Goal: Task Accomplishment & Management: Manage account settings

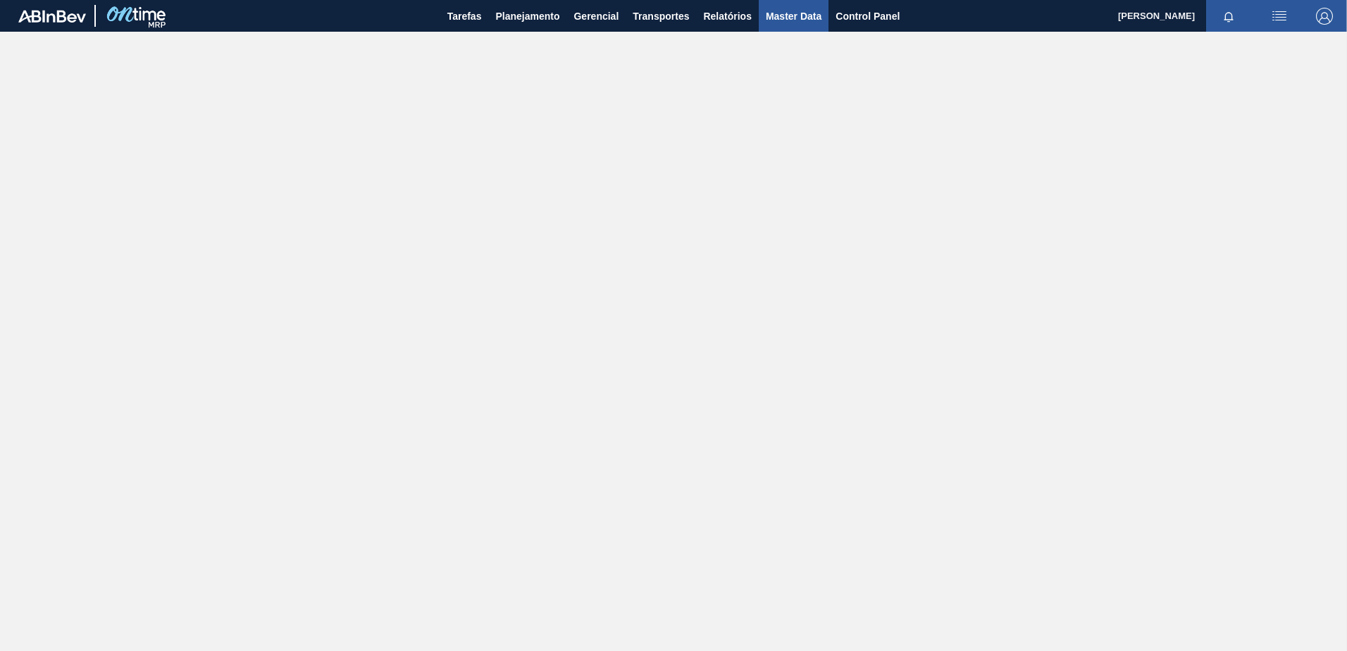
click at [771, 23] on span "Master Data" at bounding box center [794, 16] width 56 height 17
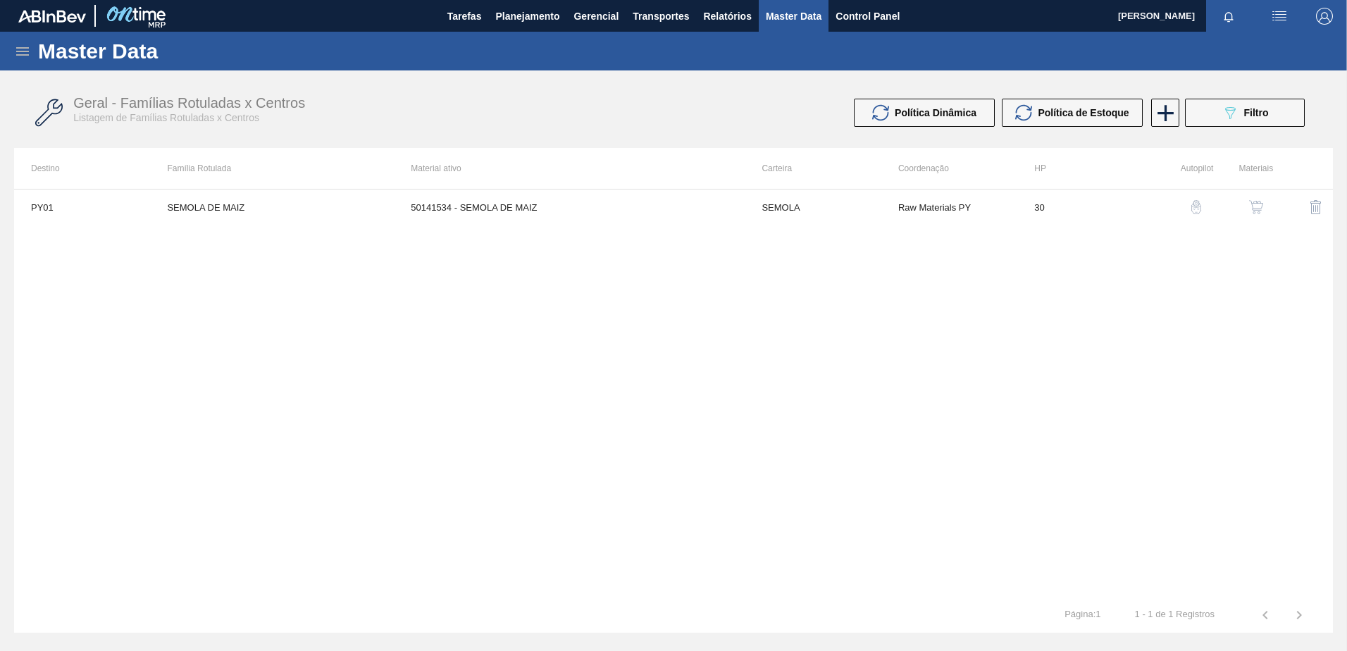
click at [28, 54] on icon at bounding box center [22, 51] width 17 height 17
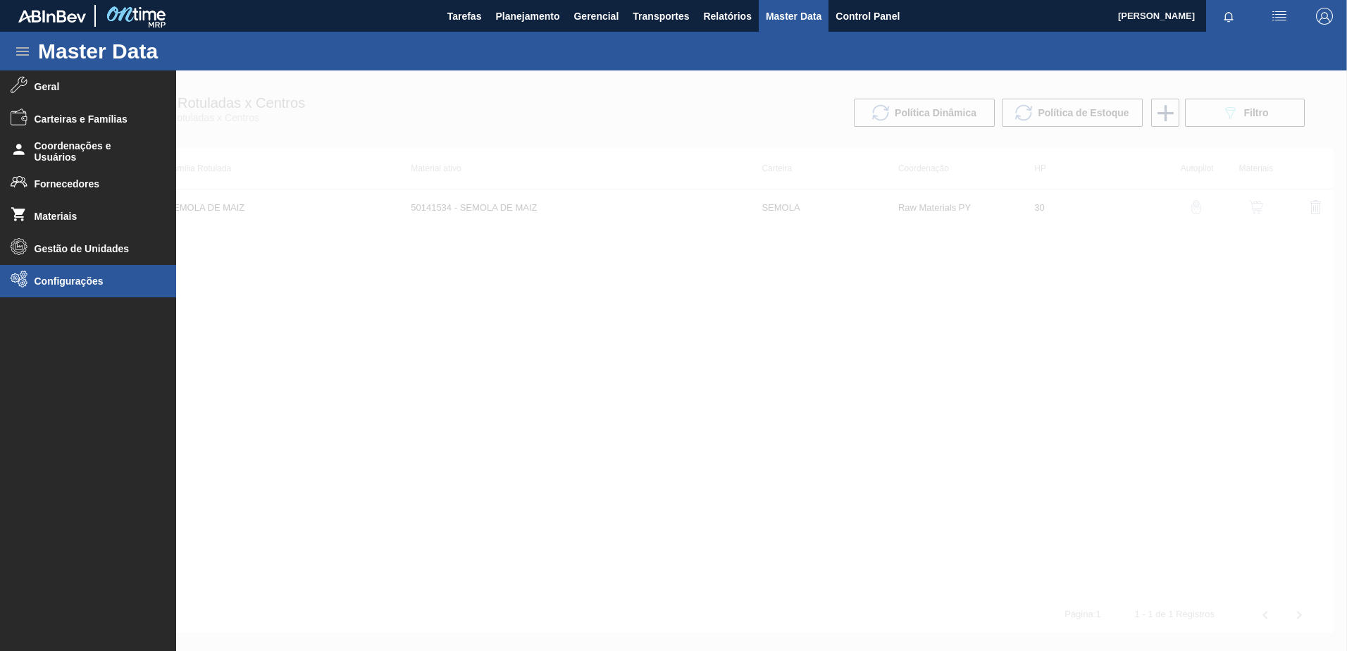
click at [61, 281] on span "Configurações" at bounding box center [93, 280] width 116 height 11
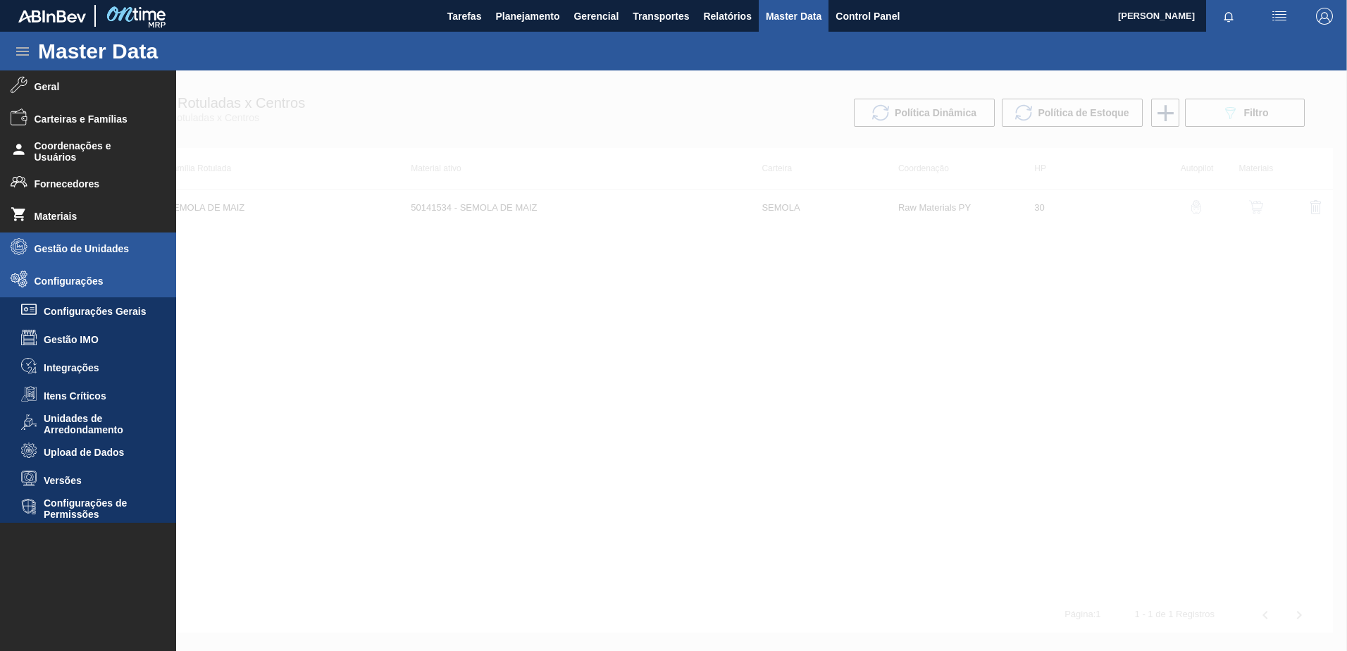
click at [52, 245] on span "Gestão de Unidades" at bounding box center [93, 248] width 116 height 11
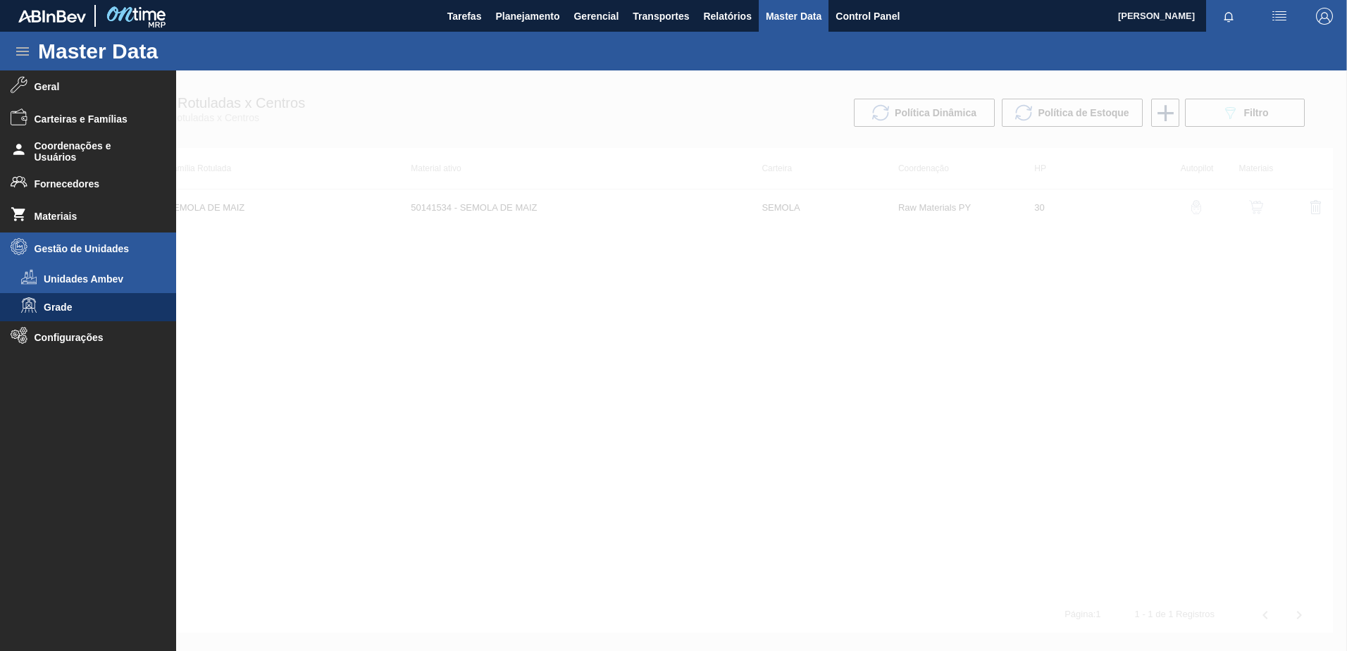
click at [60, 280] on span "Unidades Ambev" at bounding box center [98, 278] width 108 height 11
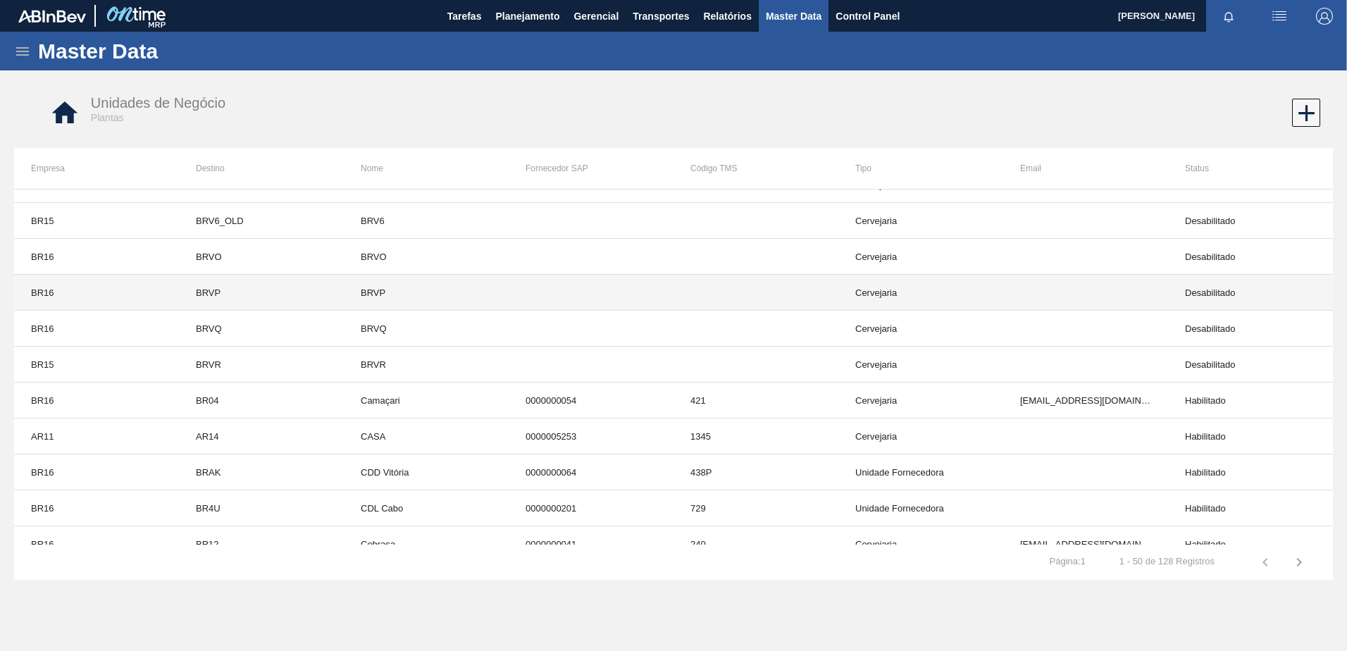
scroll to position [1441, 0]
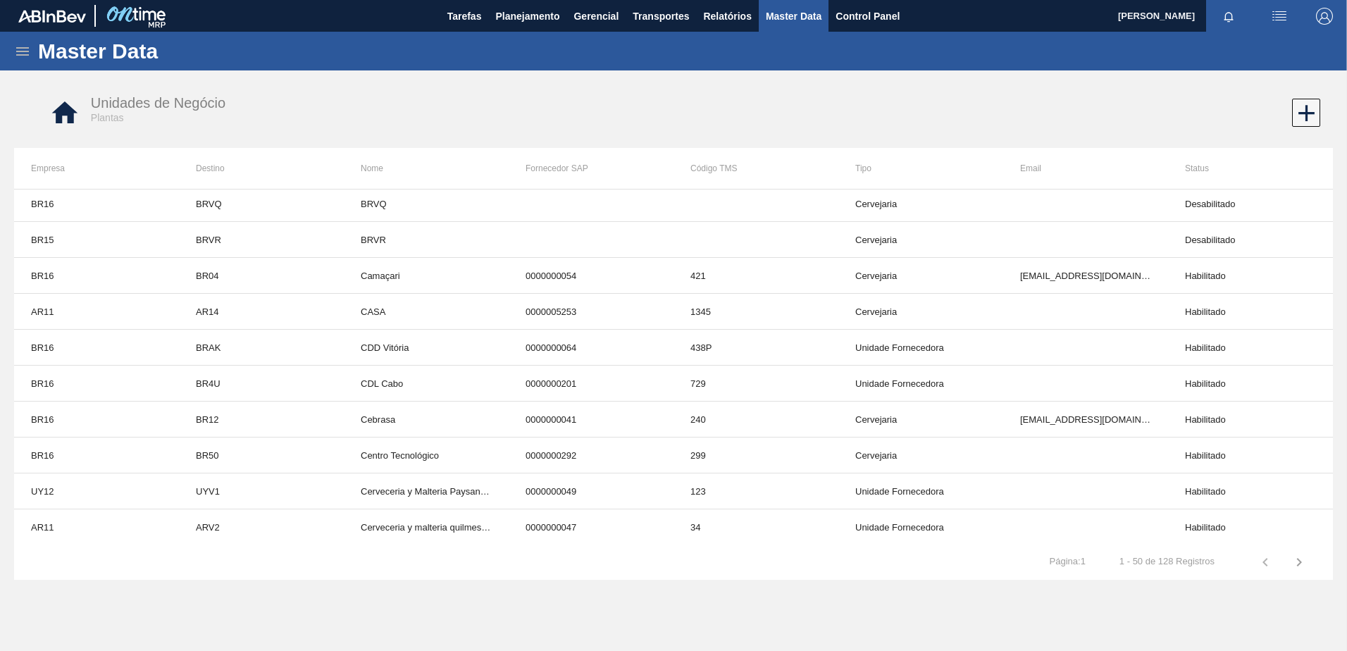
click at [1298, 564] on icon "button" at bounding box center [1299, 562] width 17 height 17
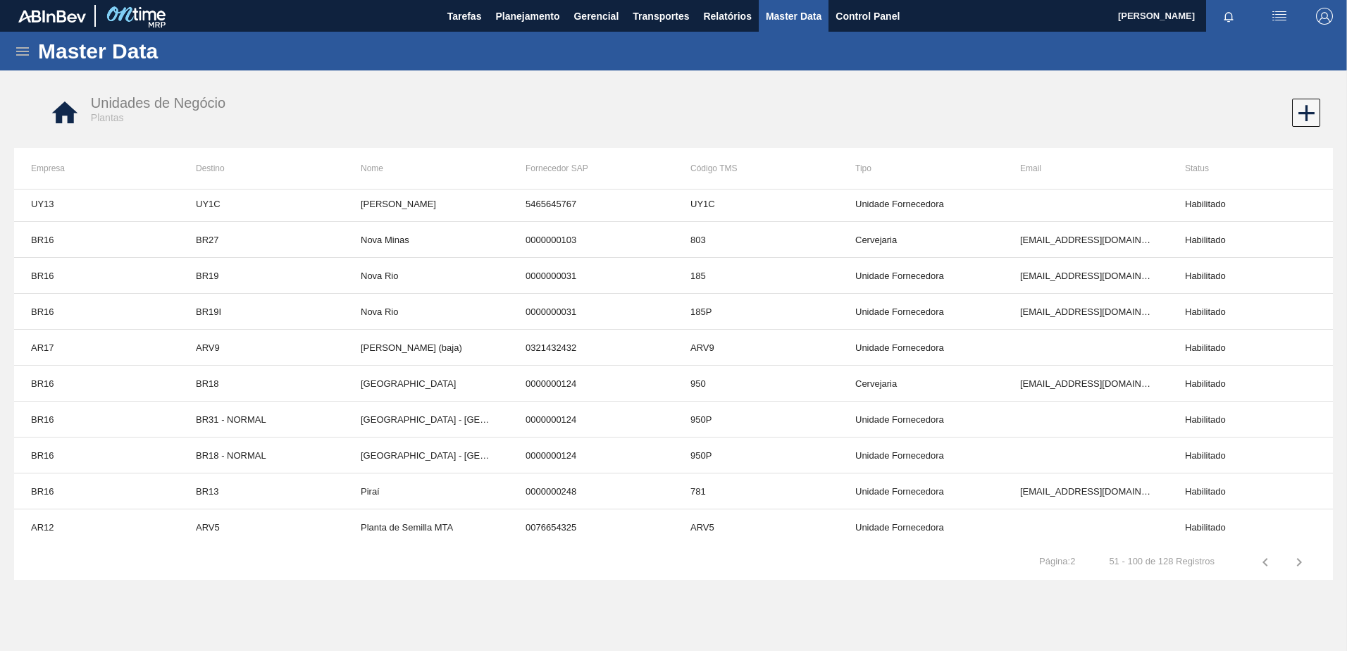
click at [1298, 564] on icon "button" at bounding box center [1299, 562] width 17 height 17
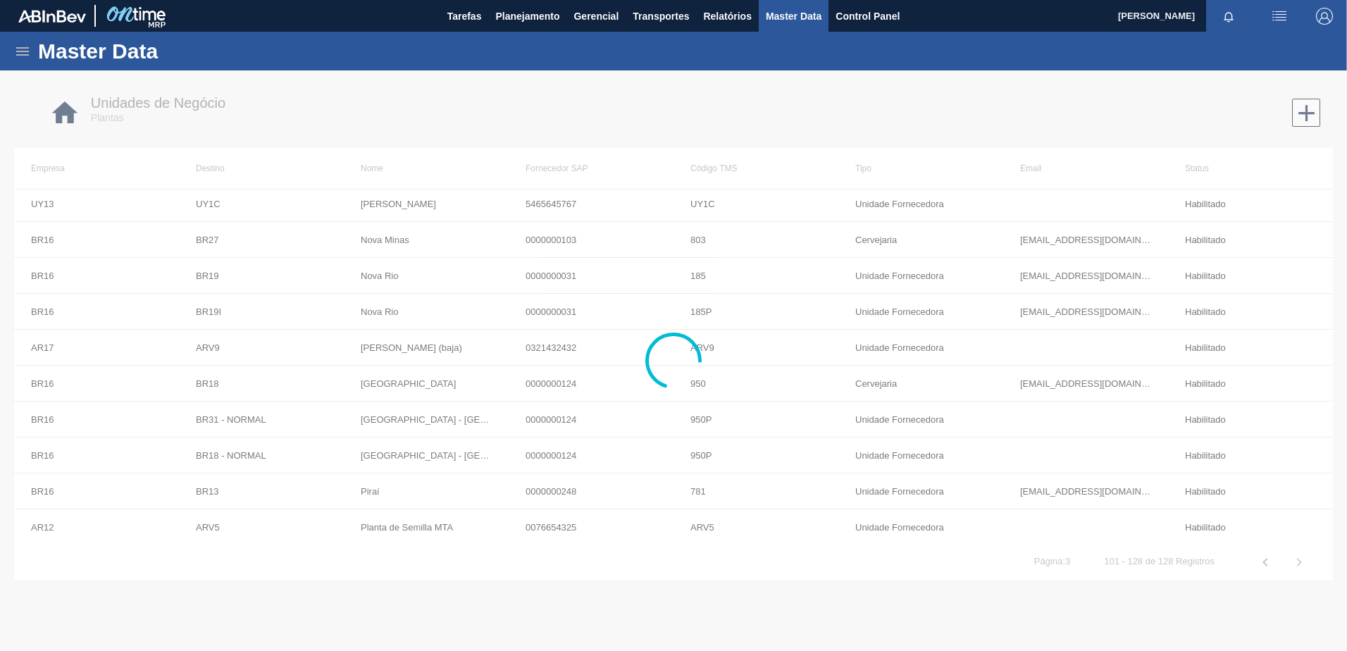
scroll to position [650, 0]
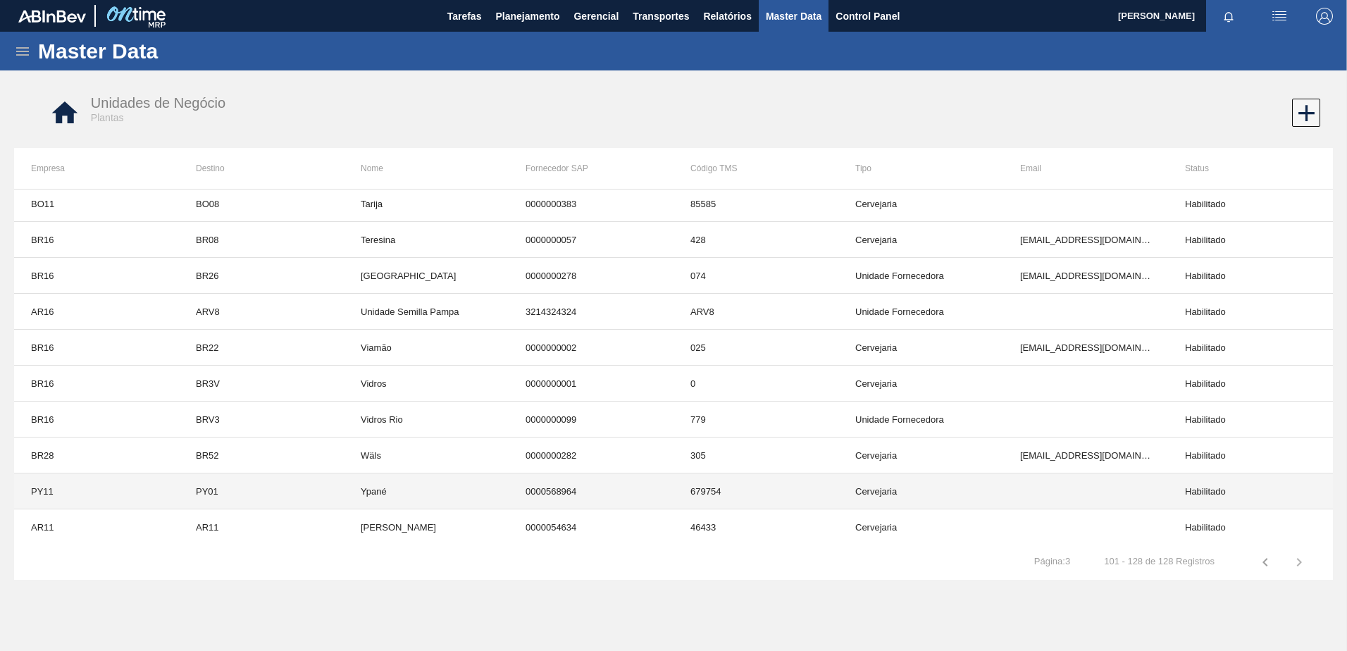
click at [675, 486] on td "679754" at bounding box center [755, 491] width 165 height 36
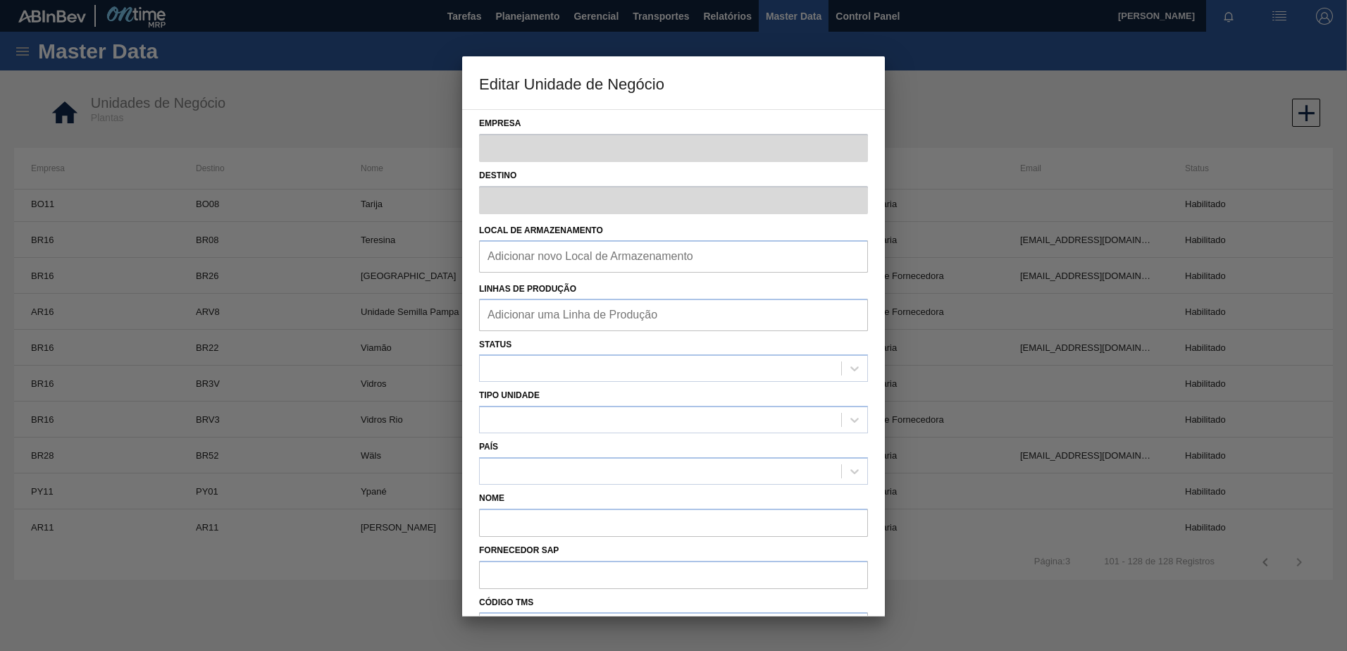
type input "PY11"
type input "PY01"
type input "Ypané"
type input "0000568964"
type input "679754"
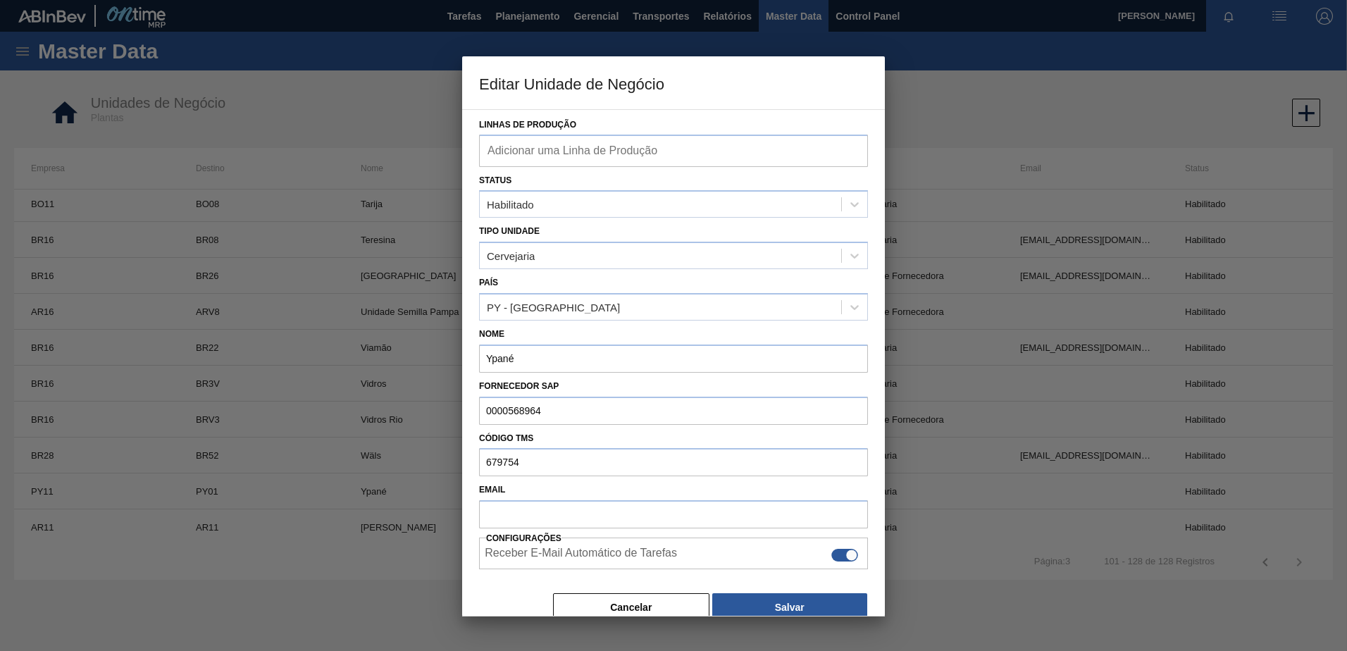
scroll to position [177, 0]
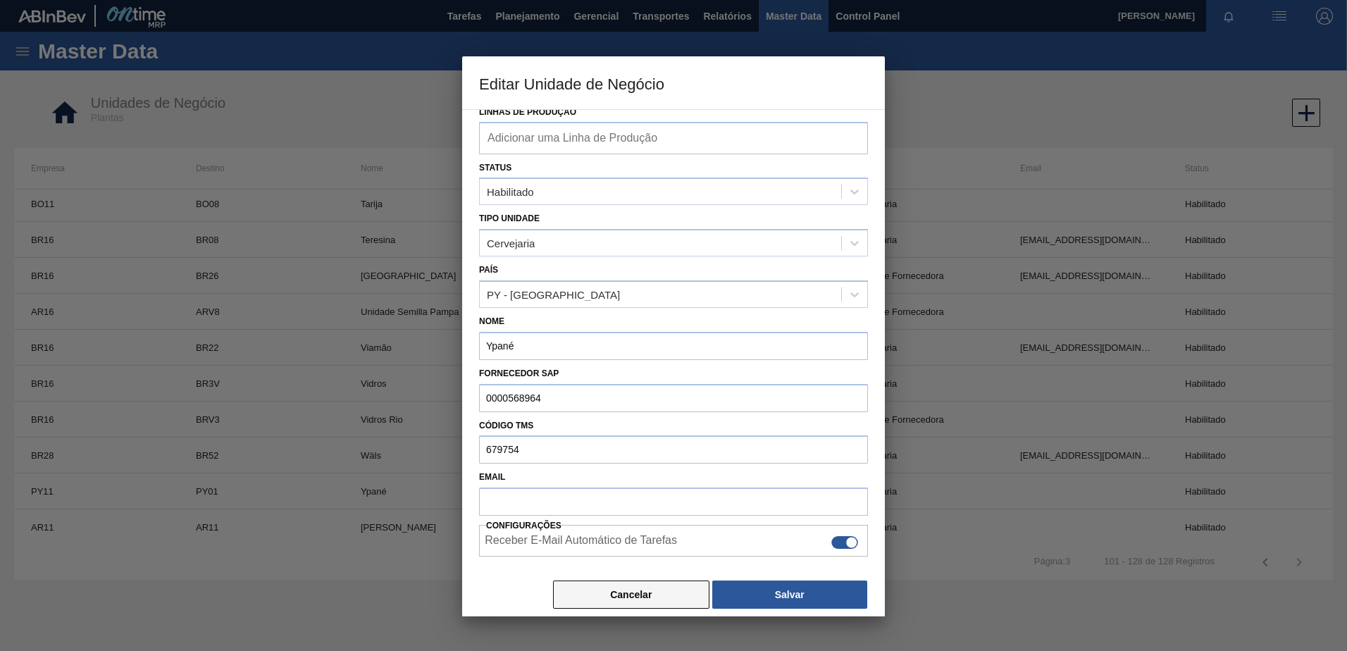
click at [634, 591] on button "Cancelar" at bounding box center [631, 594] width 156 height 28
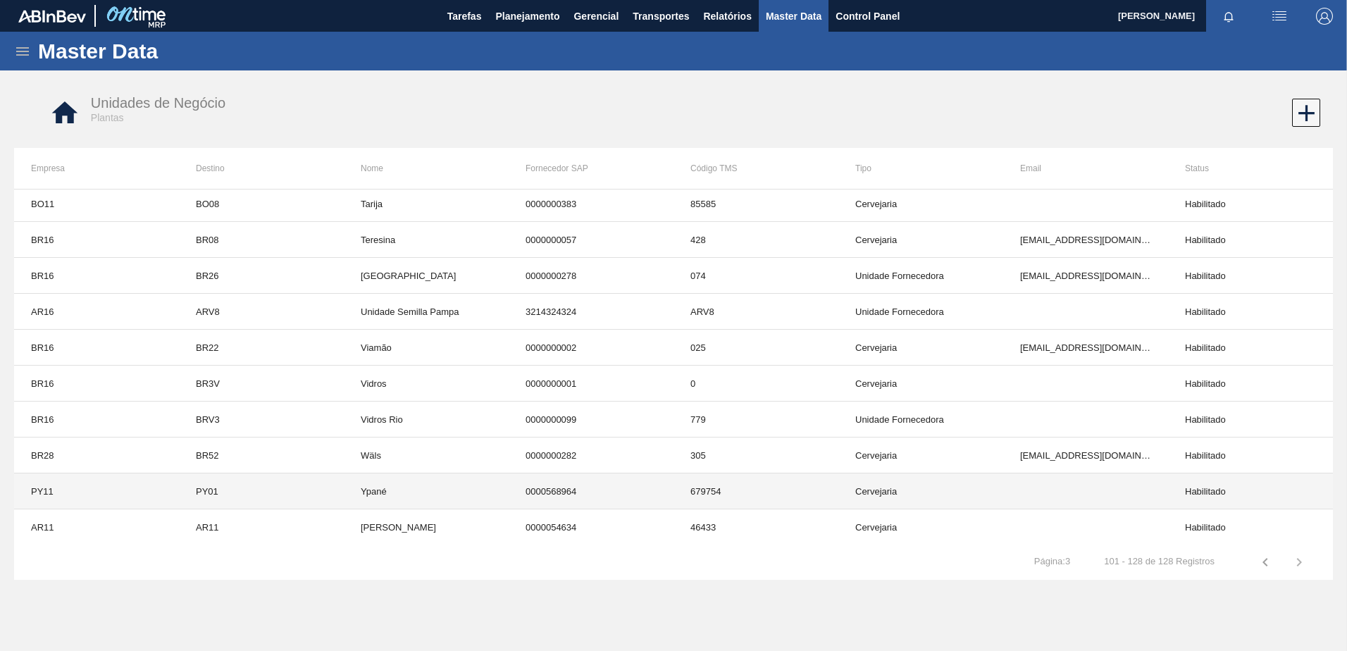
click at [256, 479] on td "PY01" at bounding box center [261, 491] width 165 height 36
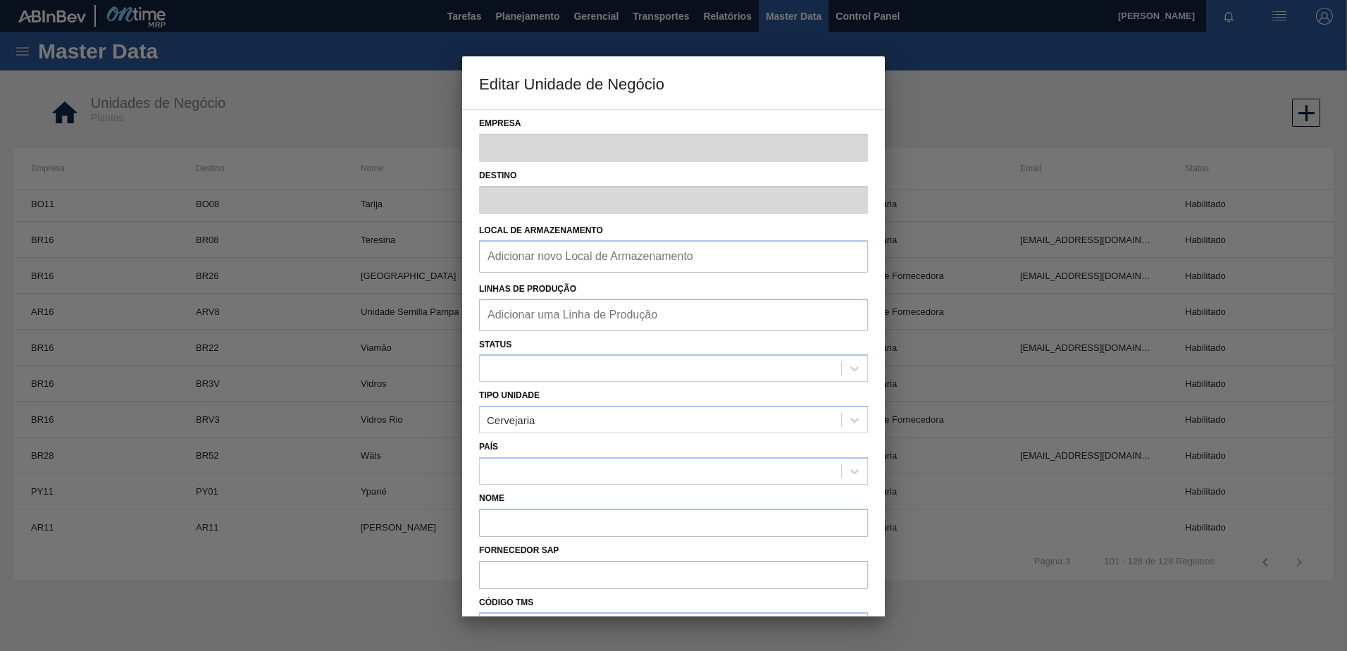
type input "PY11"
type input "PY01"
type input "Ypané"
type input "0000568964"
type input "679754"
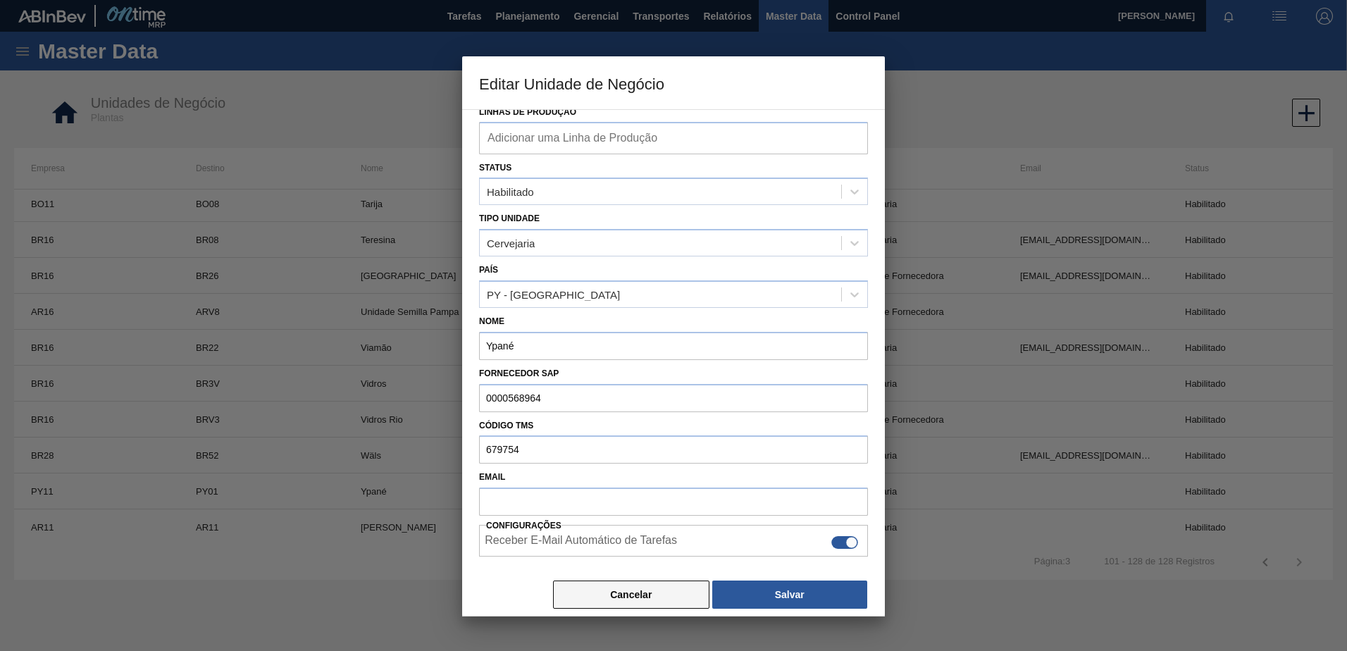
click at [617, 595] on button "Cancelar" at bounding box center [631, 594] width 156 height 28
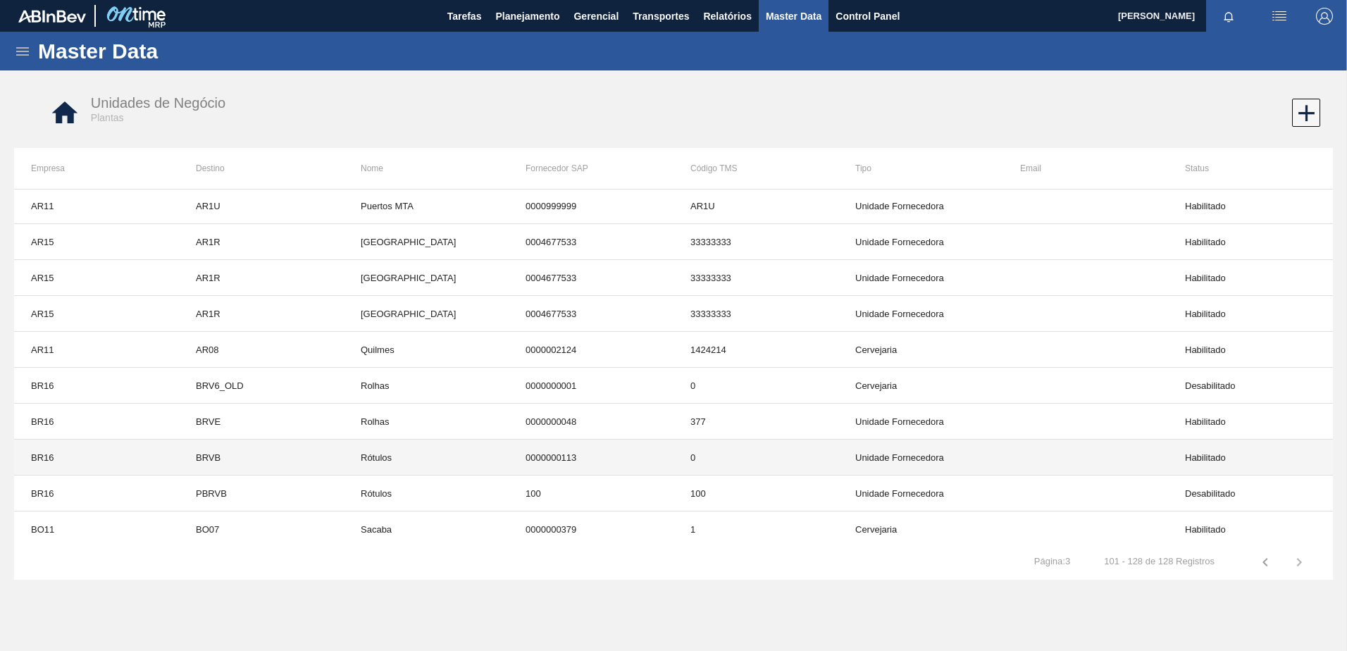
scroll to position [0, 0]
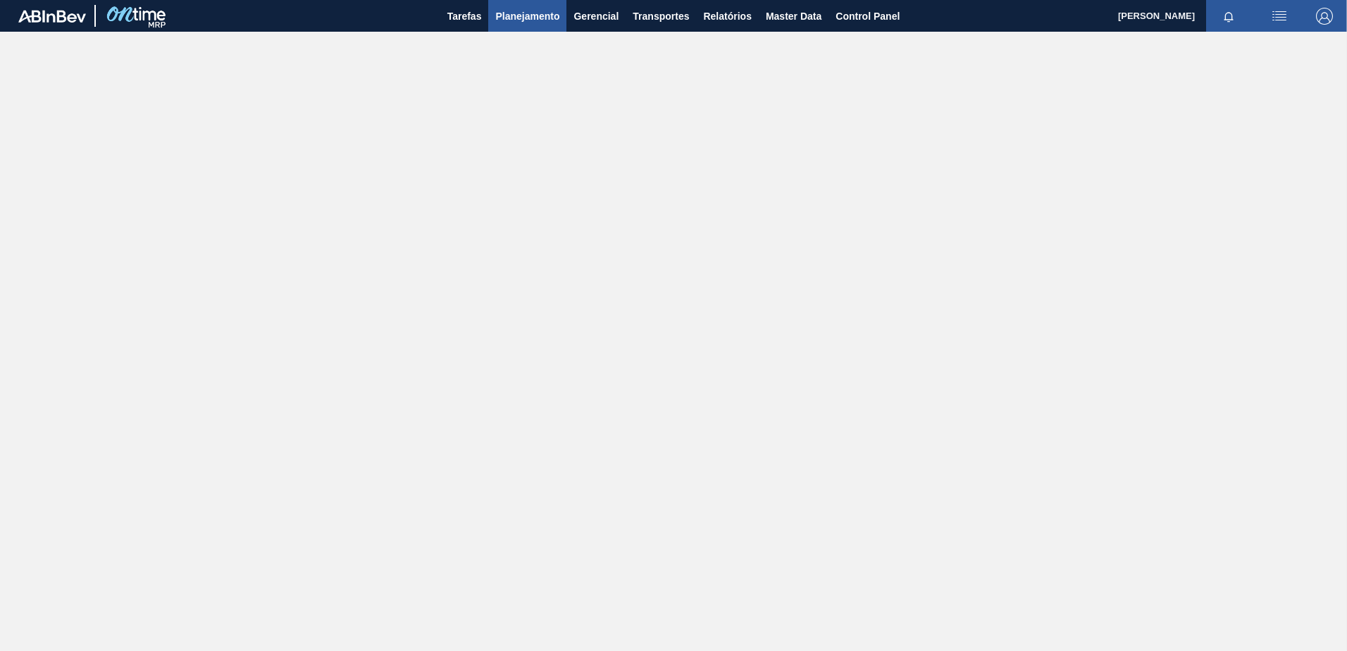
click at [516, 27] on button "Planejamento" at bounding box center [527, 16] width 78 height 32
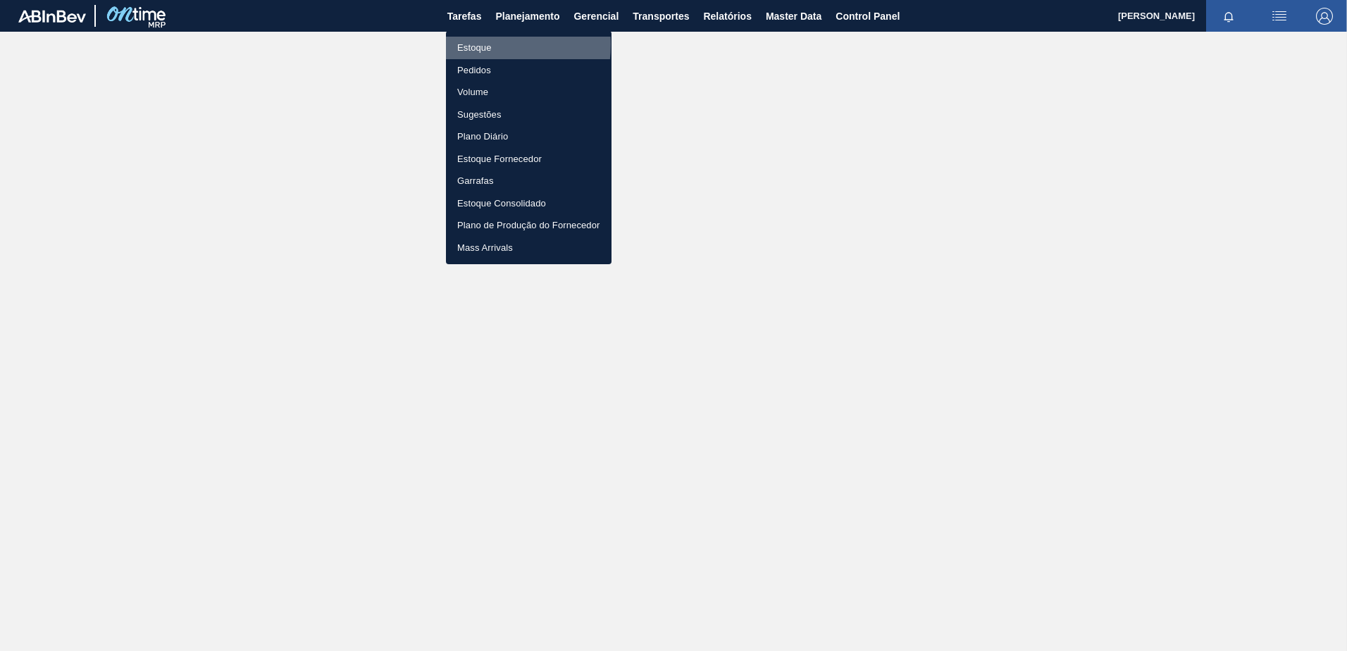
click at [474, 43] on li "Estoque" at bounding box center [529, 48] width 166 height 23
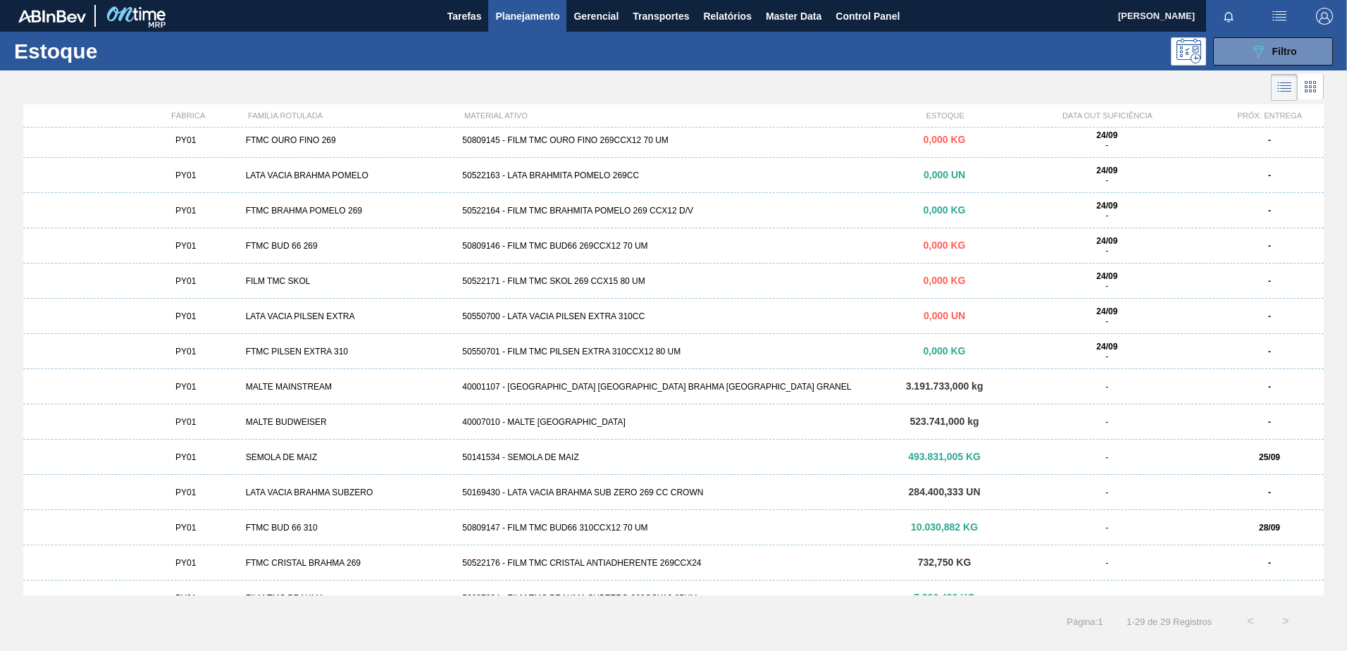
scroll to position [554, 0]
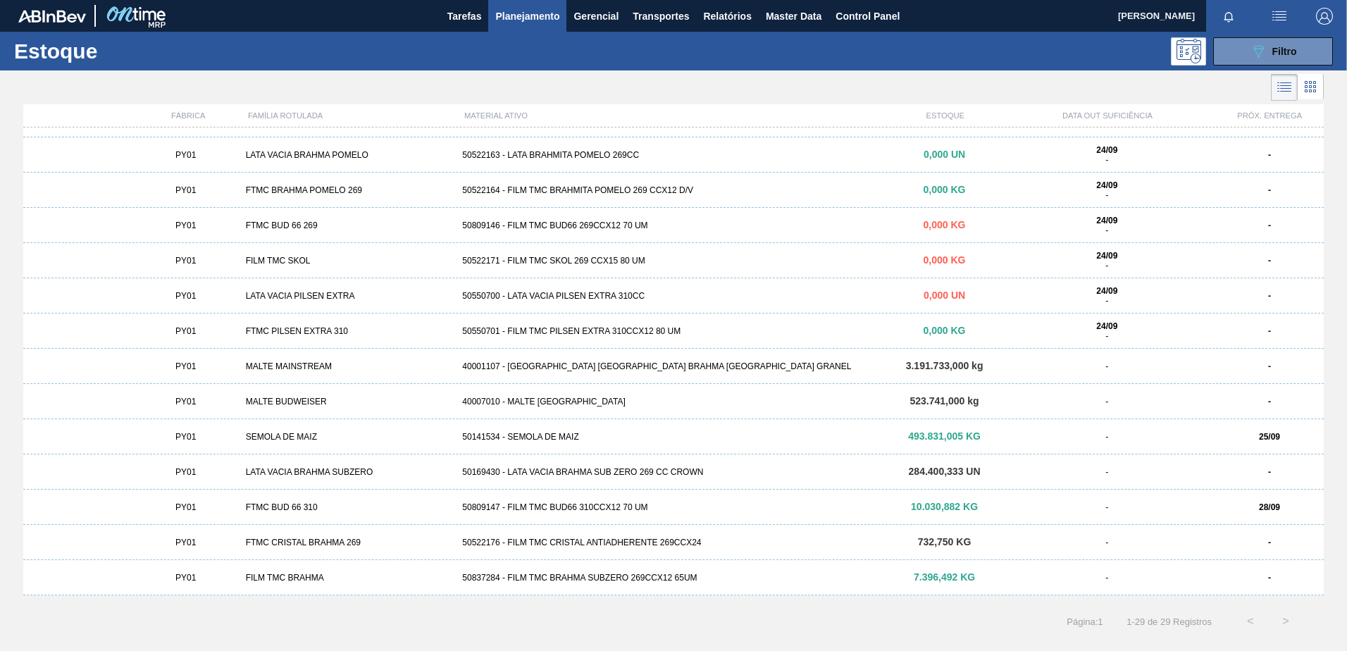
click at [769, 442] on div "PY01 SEMOLA DE MAIZ 50141534 - SEMOLA DE MAIZ 493.831,005 KG - 25/09" at bounding box center [673, 436] width 1300 height 35
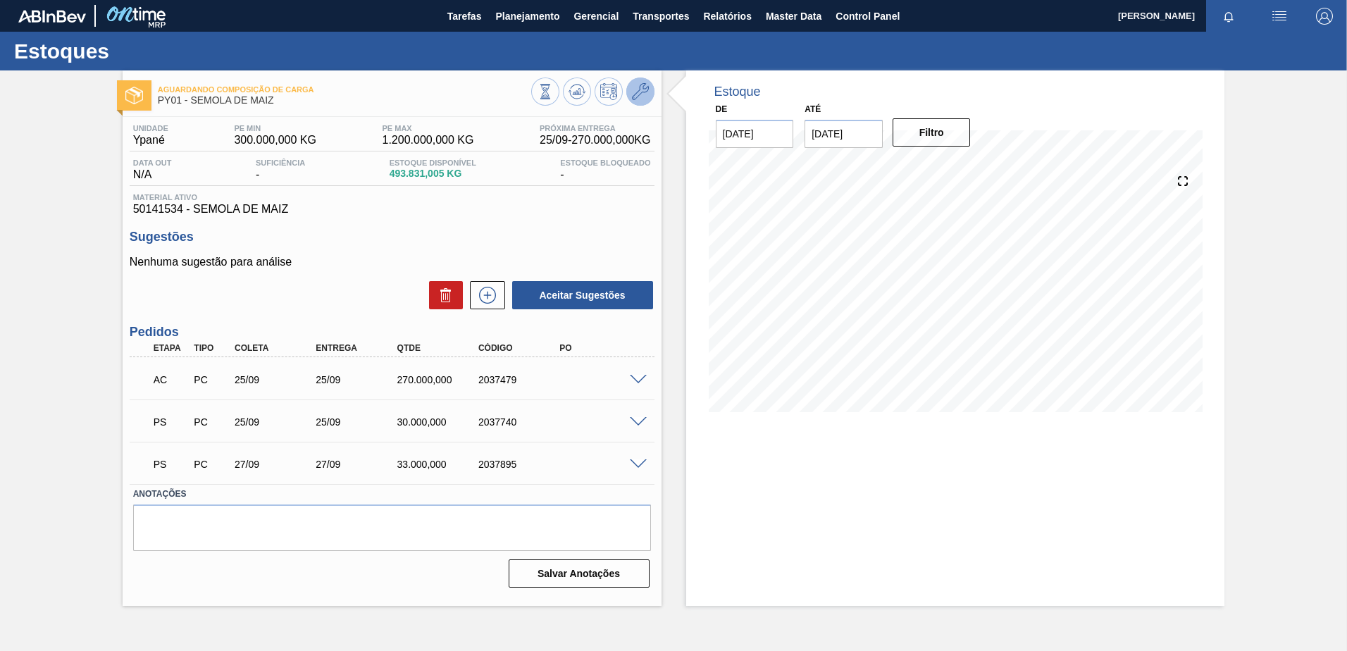
click at [637, 96] on icon at bounding box center [640, 91] width 17 height 17
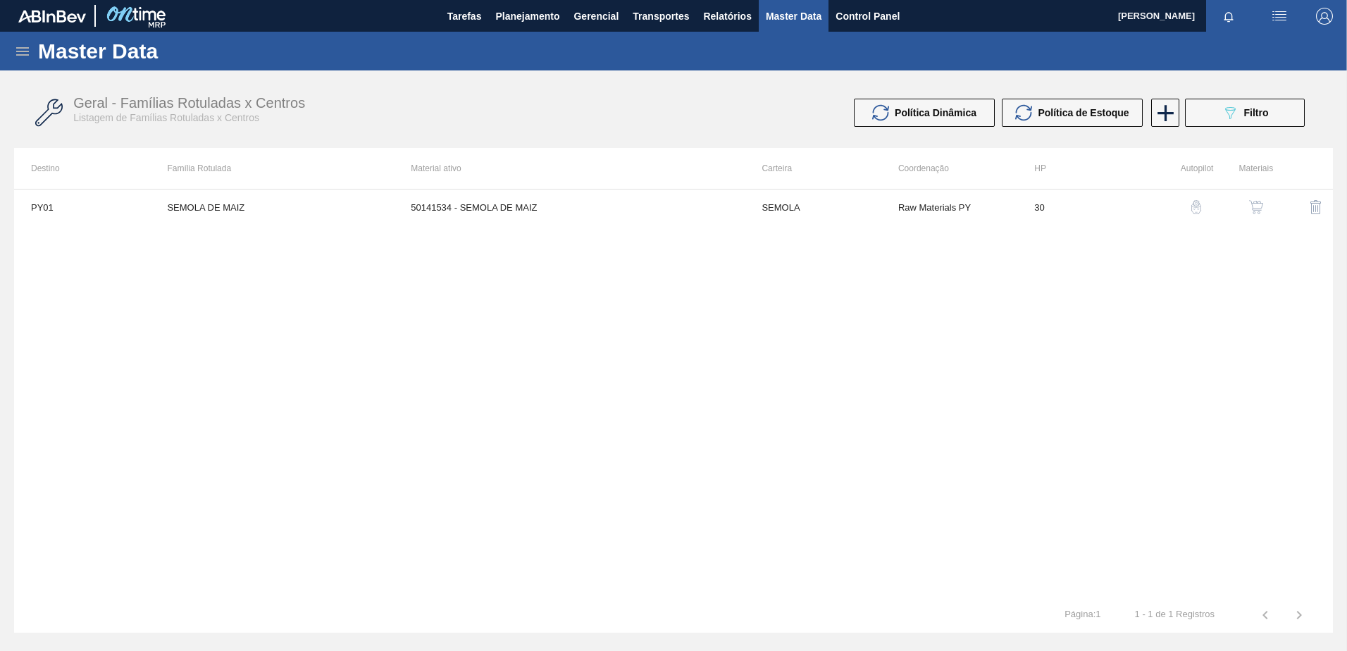
click at [1261, 206] on img "button" at bounding box center [1256, 207] width 14 height 14
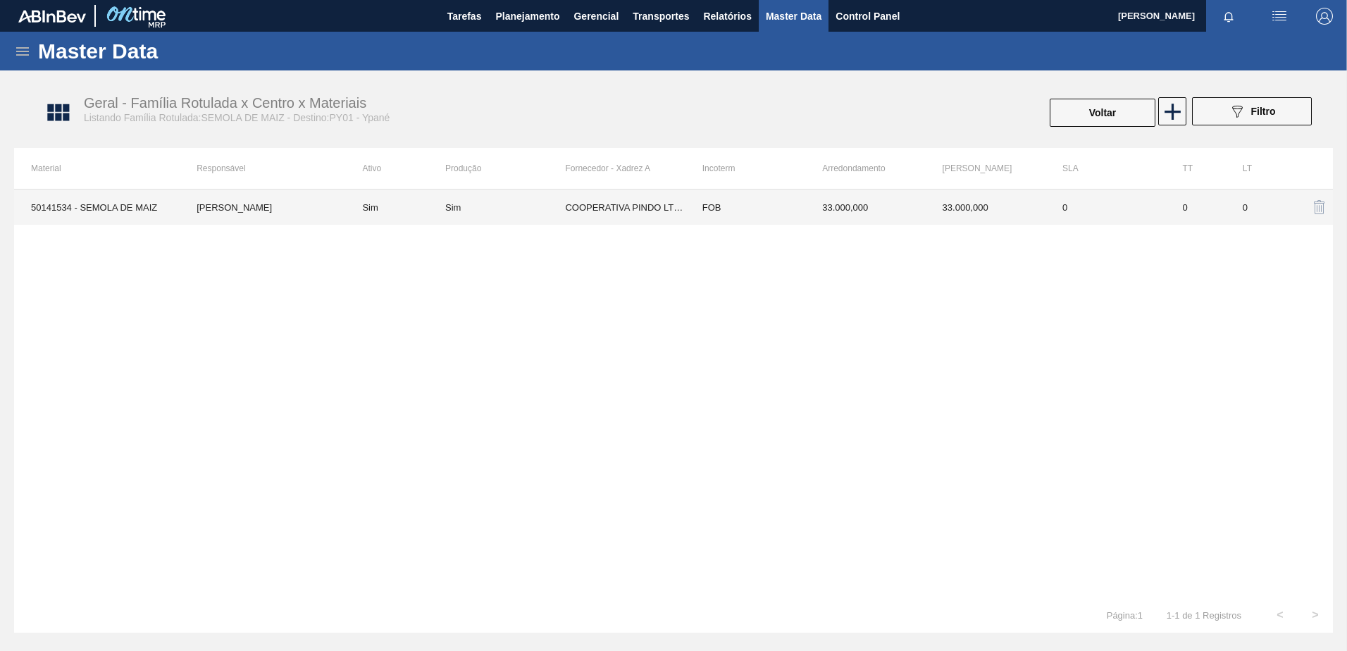
click at [712, 209] on td "FOB" at bounding box center [745, 207] width 120 height 35
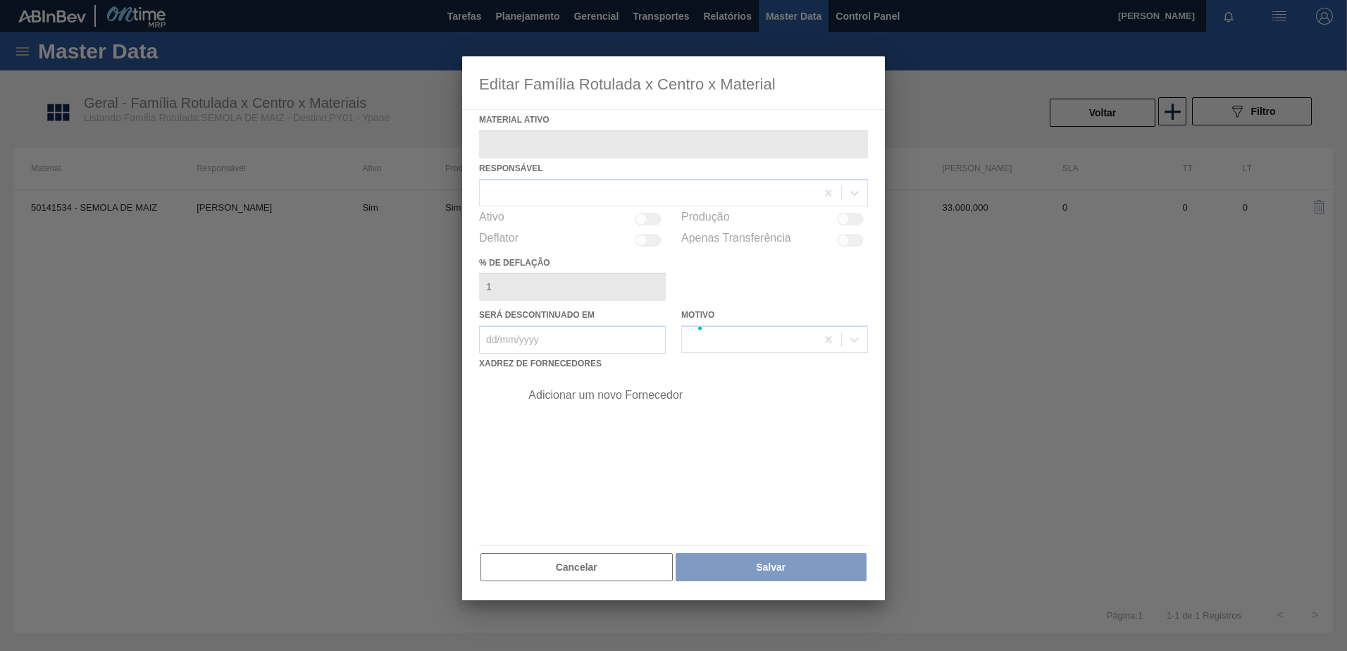
type ativo "50141534 - SEMOLA DE MAIZ"
checkbox input "true"
